Goal: Transaction & Acquisition: Download file/media

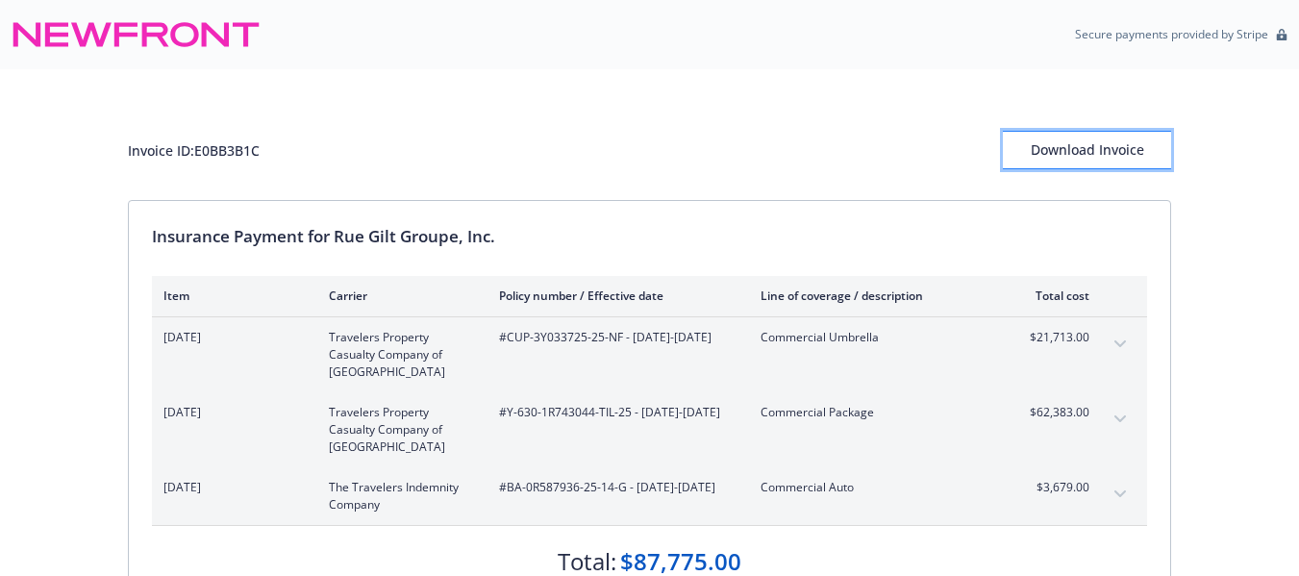
click at [1046, 138] on div "Download Invoice" at bounding box center [1087, 150] width 168 height 37
click at [253, 153] on div "Invoice ID: E0BB3B1C" at bounding box center [194, 150] width 132 height 20
copy div "E0BB3B1C"
click at [1050, 140] on div "Download Invoice" at bounding box center [1087, 150] width 168 height 37
